Goal: Information Seeking & Learning: Learn about a topic

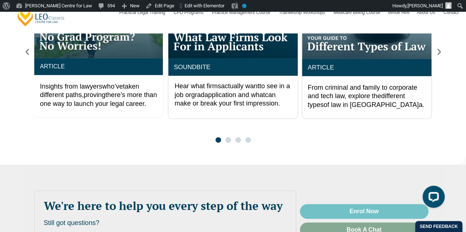
scroll to position [1350, 0]
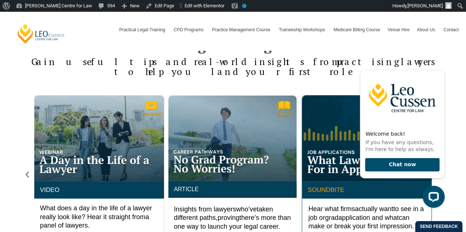
drag, startPoint x: 339, startPoint y: 81, endPoint x: 320, endPoint y: 151, distance: 72.2
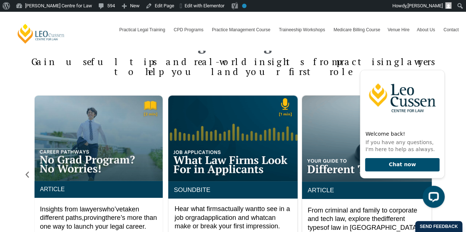
drag, startPoint x: 200, startPoint y: 119, endPoint x: 166, endPoint y: 197, distance: 84.7
click at [166, 197] on div "SOUNDBITE Hear what firms actually want to see in a job or grad application and…" at bounding box center [233, 180] width 398 height 171
click at [205, 112] on div "2 / 4" at bounding box center [232, 139] width 129 height 86
click at [215, 96] on div "2 / 4" at bounding box center [232, 139] width 129 height 86
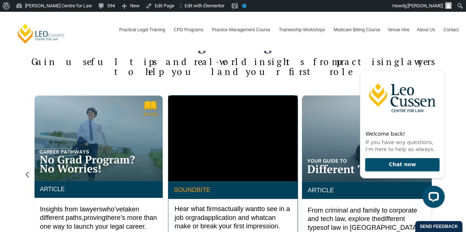
click at [197, 187] on link "SOUNDBITE" at bounding box center [192, 190] width 36 height 7
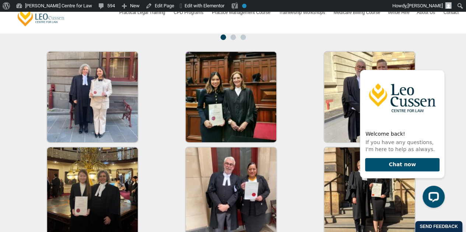
scroll to position [1350, 0]
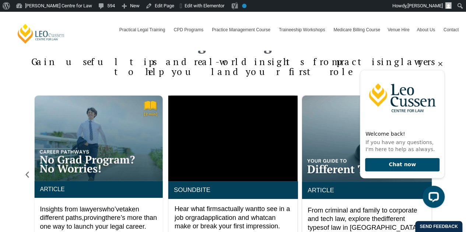
click at [437, 64] on icon "Hide greeting" at bounding box center [440, 64] width 9 height 9
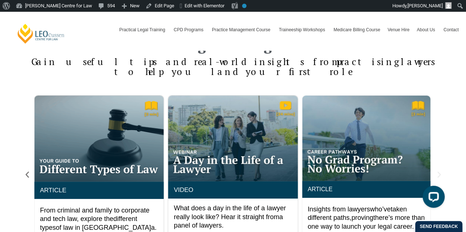
click at [441, 171] on icon "Next slide" at bounding box center [439, 175] width 8 height 8
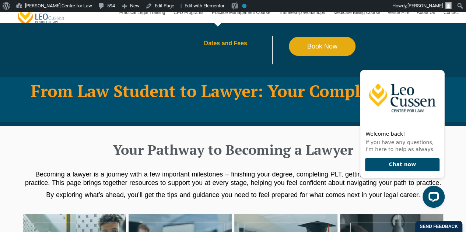
scroll to position [123, 0]
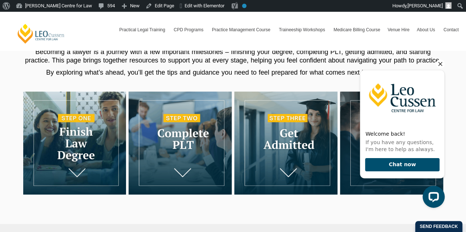
click at [438, 65] on icon "Hide greeting" at bounding box center [440, 64] width 9 height 9
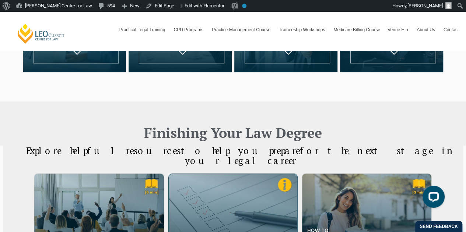
scroll to position [368, 0]
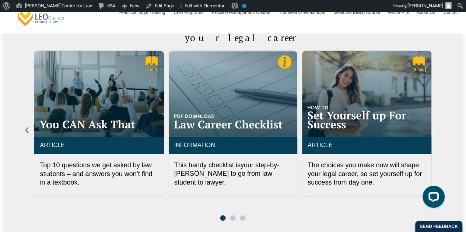
click at [436, 126] on icon "Next slide" at bounding box center [438, 130] width 8 height 8
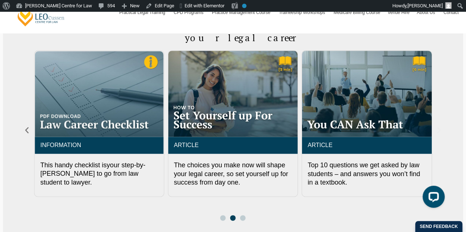
click at [436, 126] on icon "Next slide" at bounding box center [438, 130] width 8 height 8
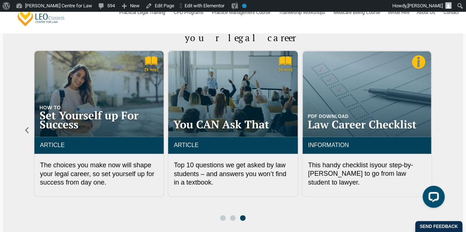
click at [442, 126] on icon "Next slide" at bounding box center [438, 130] width 8 height 8
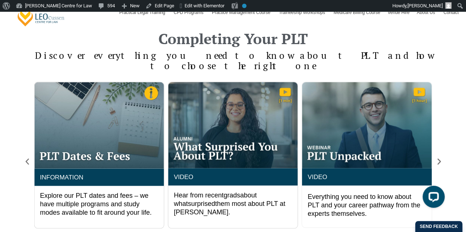
scroll to position [613, 0]
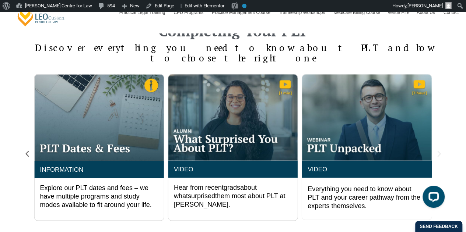
click at [437, 150] on icon "Next slide" at bounding box center [439, 154] width 8 height 8
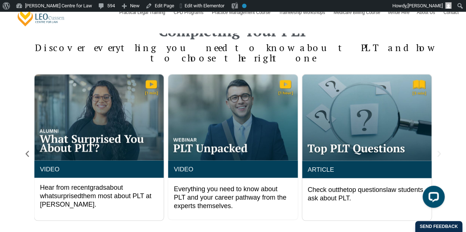
click at [437, 150] on icon "Next slide" at bounding box center [439, 154] width 8 height 8
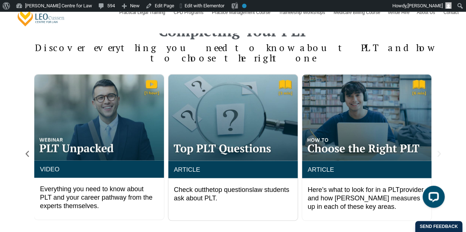
click at [436, 150] on icon "Next slide" at bounding box center [439, 154] width 8 height 8
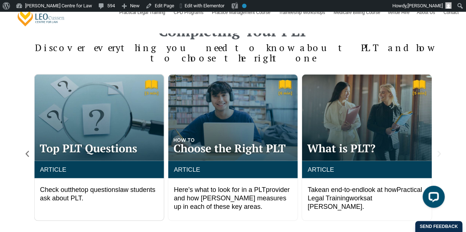
click at [436, 150] on icon "Next slide" at bounding box center [439, 154] width 8 height 8
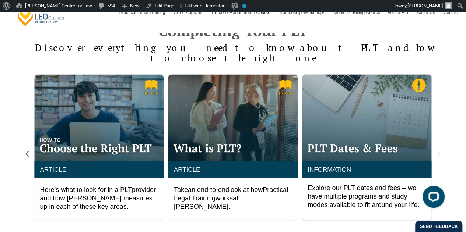
click at [436, 150] on icon "Next slide" at bounding box center [439, 154] width 8 height 8
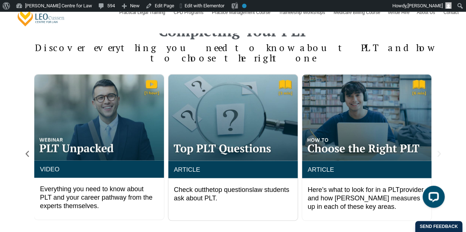
click at [437, 150] on icon "Next slide" at bounding box center [439, 154] width 8 height 8
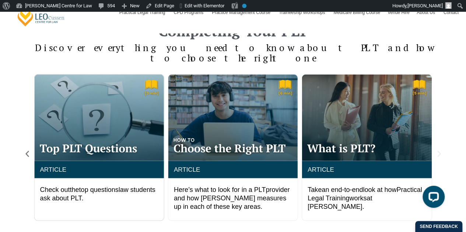
click at [438, 150] on icon "Next slide" at bounding box center [439, 154] width 8 height 8
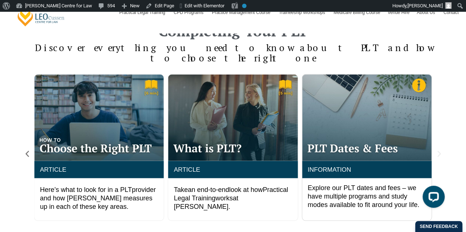
click at [438, 151] on icon "Next slide" at bounding box center [438, 154] width 3 height 6
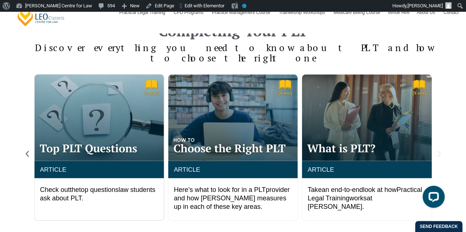
click at [437, 151] on icon "Next slide" at bounding box center [438, 154] width 3 height 6
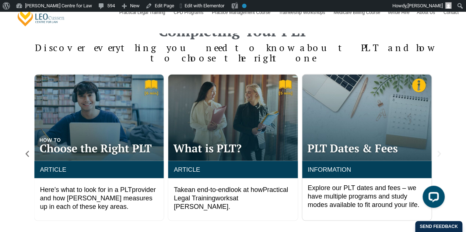
click at [437, 151] on icon "Next slide" at bounding box center [438, 154] width 3 height 6
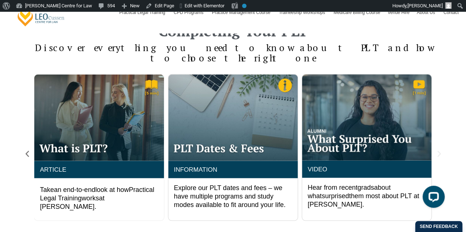
click at [437, 151] on icon "Next slide" at bounding box center [438, 154] width 3 height 6
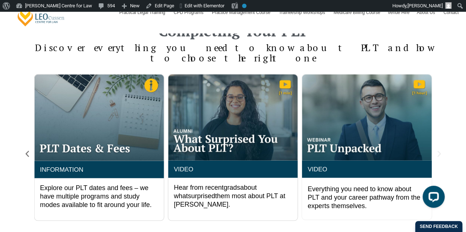
click at [437, 151] on icon "Next slide" at bounding box center [438, 154] width 3 height 6
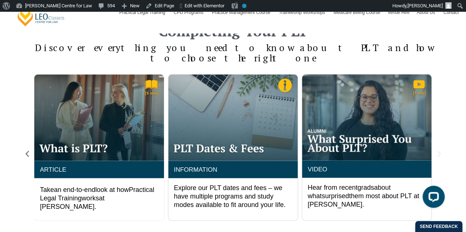
click at [440, 151] on icon "Next slide" at bounding box center [438, 154] width 3 height 6
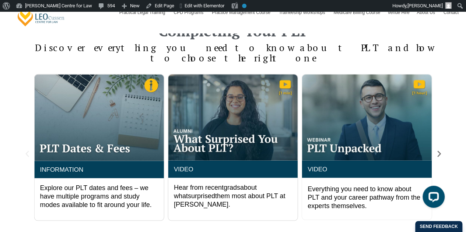
click at [28, 150] on icon "Previous slide" at bounding box center [27, 154] width 8 height 8
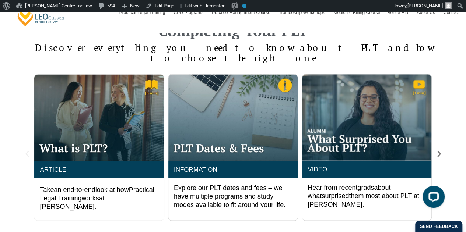
click at [28, 150] on icon "Previous slide" at bounding box center [27, 154] width 8 height 8
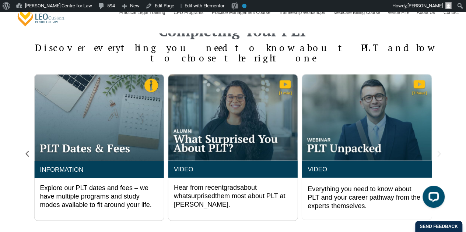
click at [442, 150] on icon "Next slide" at bounding box center [439, 154] width 8 height 8
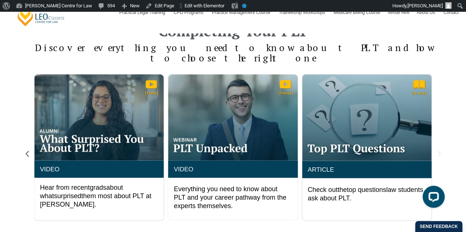
click at [440, 150] on icon "Next slide" at bounding box center [439, 154] width 8 height 8
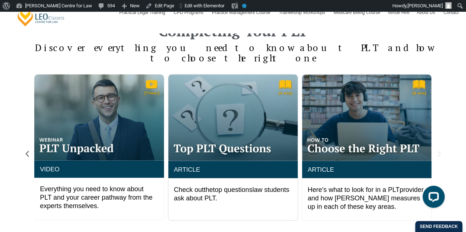
click at [440, 150] on icon "Next slide" at bounding box center [439, 154] width 8 height 8
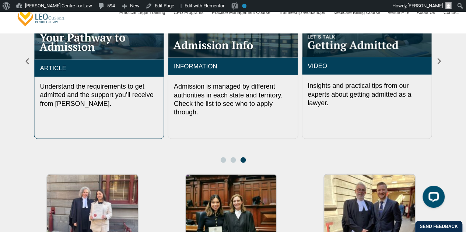
scroll to position [859, 0]
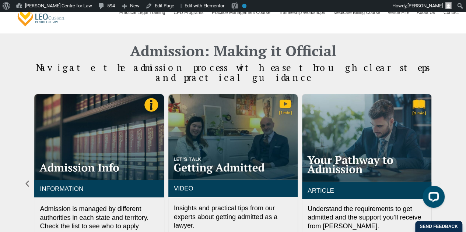
click at [441, 180] on icon "Next slide" at bounding box center [439, 184] width 8 height 8
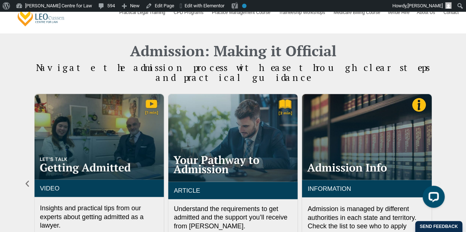
click at [441, 180] on icon "Next slide" at bounding box center [439, 184] width 8 height 8
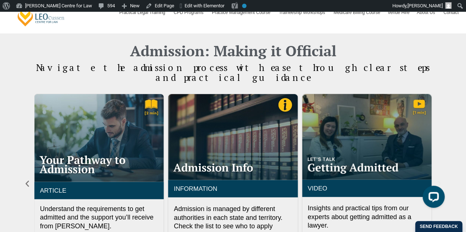
click at [441, 180] on icon "Next slide" at bounding box center [439, 184] width 8 height 8
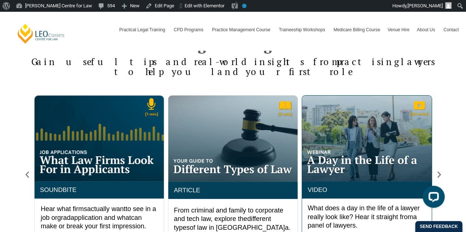
scroll to position [1473, 0]
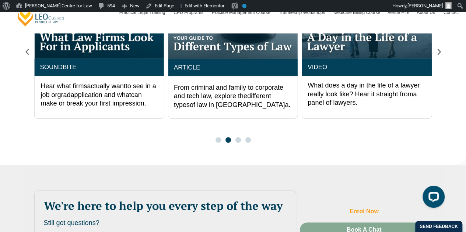
click at [358, 209] on span "Enrol Now" at bounding box center [363, 212] width 29 height 6
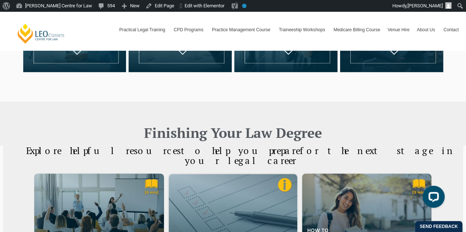
scroll to position [368, 0]
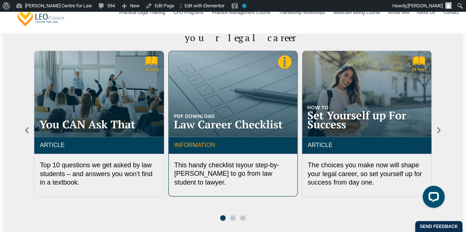
click at [203, 142] on link "INFORMATION" at bounding box center [194, 145] width 41 height 6
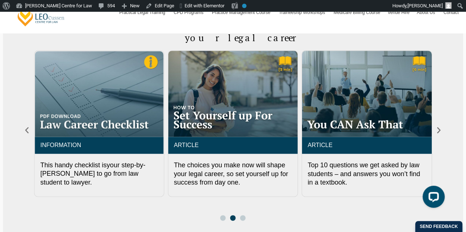
click at [437, 124] on div "ARTICLE Top 10 questions we get asked by law students – and answers you won’t f…" at bounding box center [233, 135] width 420 height 170
click at [437, 127] on icon "Next slide" at bounding box center [438, 130] width 3 height 6
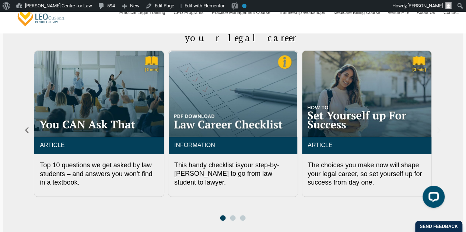
click at [438, 126] on icon "Next slide" at bounding box center [438, 130] width 8 height 8
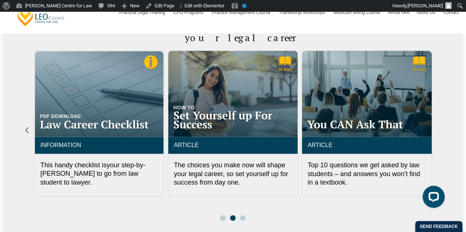
click at [438, 126] on icon "Next slide" at bounding box center [438, 130] width 8 height 8
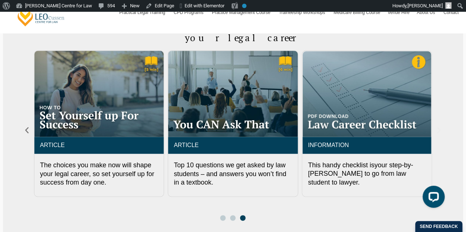
click at [438, 126] on icon "Next slide" at bounding box center [438, 130] width 8 height 8
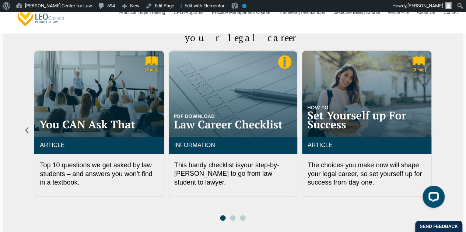
click at [438, 126] on icon "Next slide" at bounding box center [438, 130] width 8 height 8
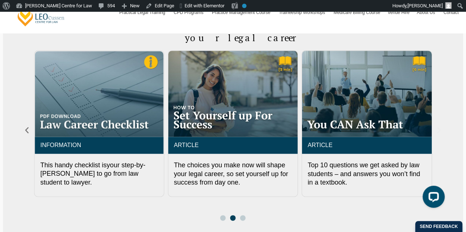
click at [438, 126] on icon "Next slide" at bounding box center [438, 130] width 8 height 8
click at [27, 127] on icon "Previous slide" at bounding box center [26, 130] width 3 height 6
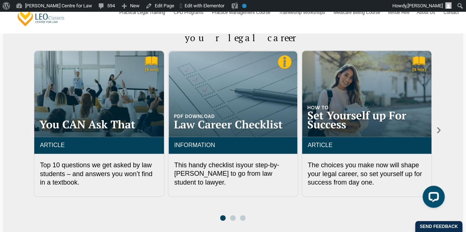
click at [27, 127] on icon "Previous slide" at bounding box center [26, 130] width 3 height 6
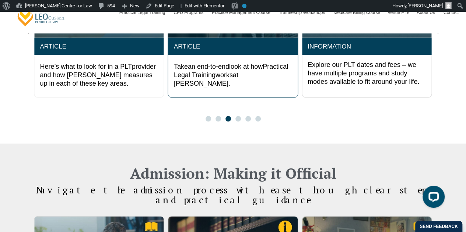
scroll to position [613, 0]
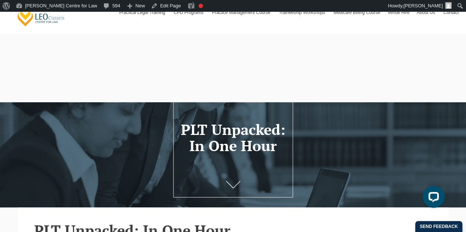
scroll to position [245, 0]
